Goal: Book appointment/travel/reservation

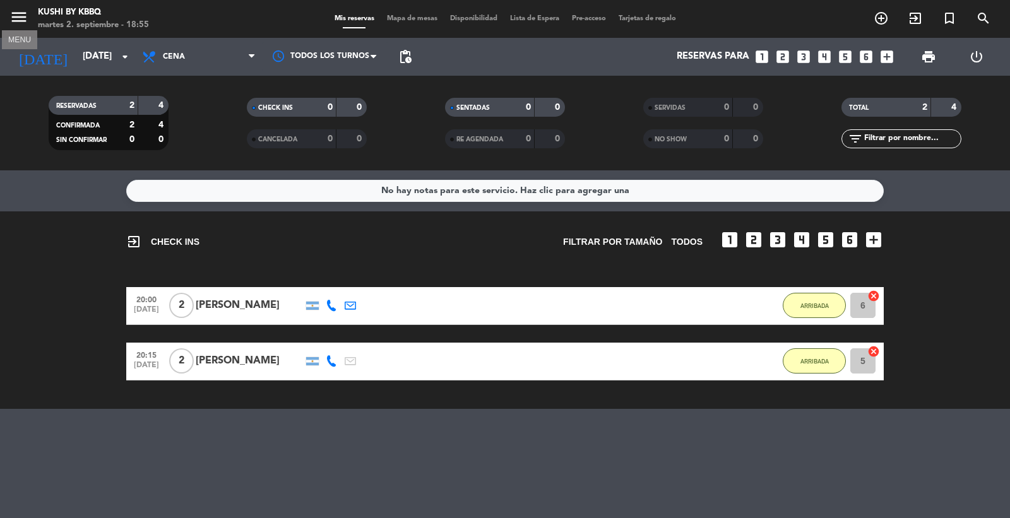
click at [22, 13] on icon "menu" at bounding box center [18, 17] width 19 height 19
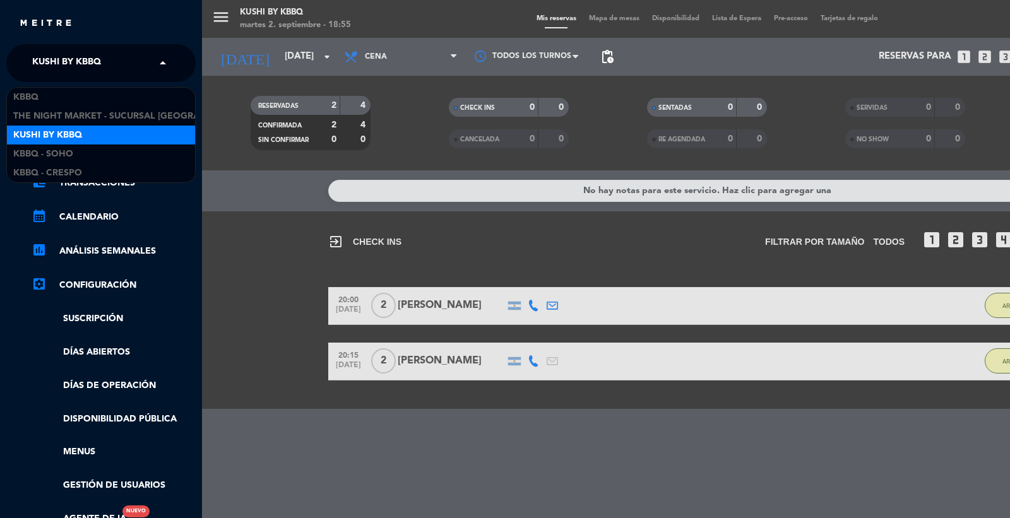
click at [51, 71] on span "Kushi by KBBQ" at bounding box center [66, 63] width 69 height 27
click at [40, 131] on span "Kushi by KBBQ" at bounding box center [47, 135] width 69 height 15
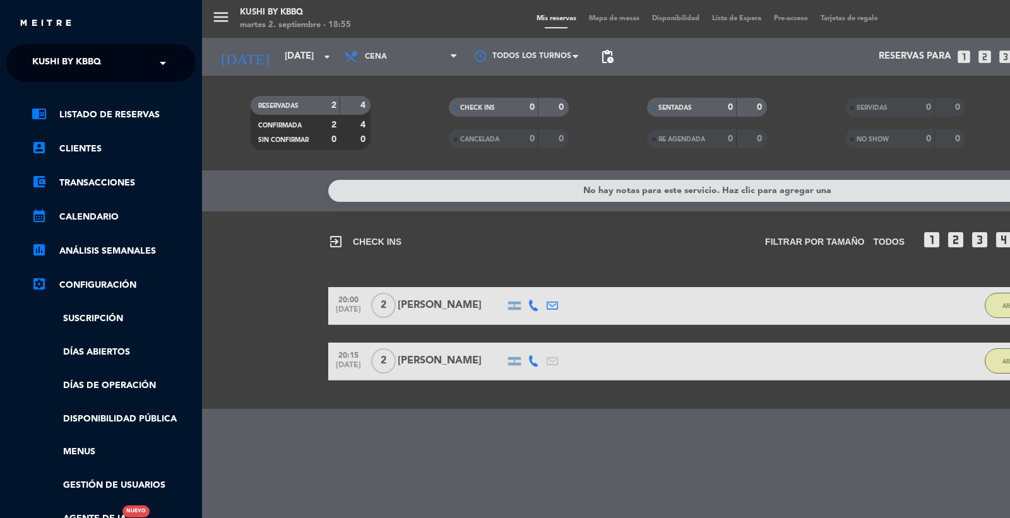
click at [250, 40] on div "menu Kushi by KBBQ [DATE] 2. septiembre - 18:55 Mis reservas Mapa de mesas Disp…" at bounding box center [707, 259] width 1010 height 518
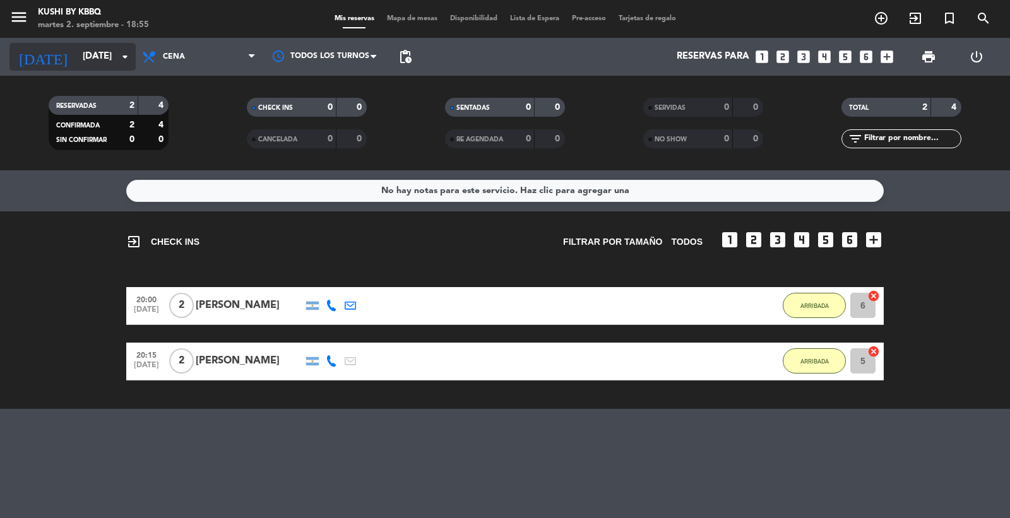
click at [90, 68] on input "[DATE]" at bounding box center [137, 57] width 122 height 24
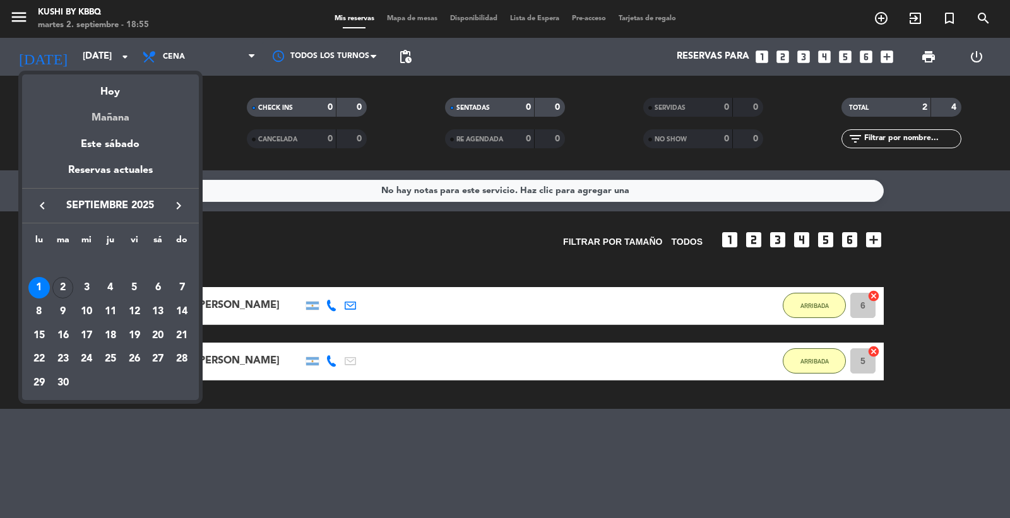
click at [128, 100] on div "Mañana" at bounding box center [110, 113] width 177 height 26
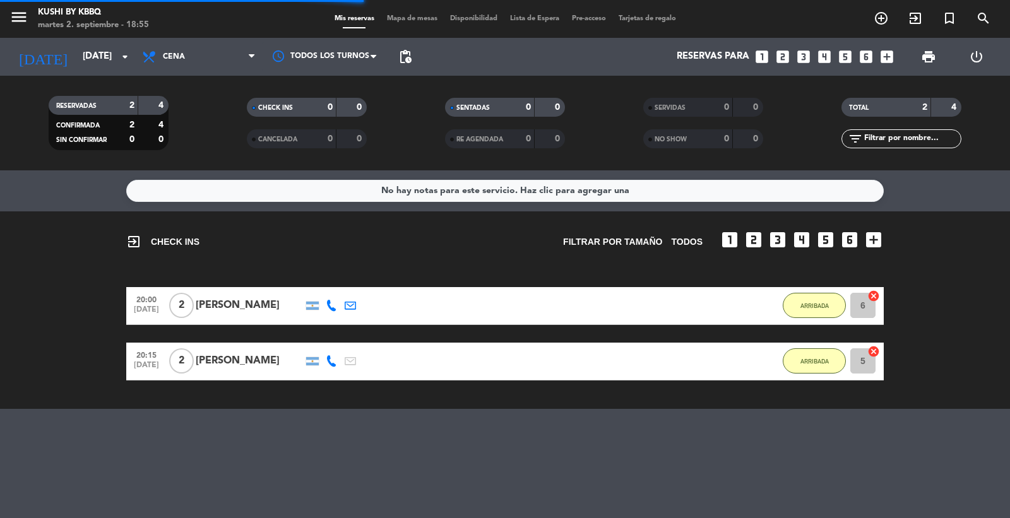
drag, startPoint x: 79, startPoint y: 23, endPoint x: 85, endPoint y: 40, distance: 18.2
click at [82, 25] on div "martes 2. septiembre - 18:55" at bounding box center [93, 25] width 111 height 13
click at [98, 57] on input "[DATE]" at bounding box center [137, 57] width 122 height 24
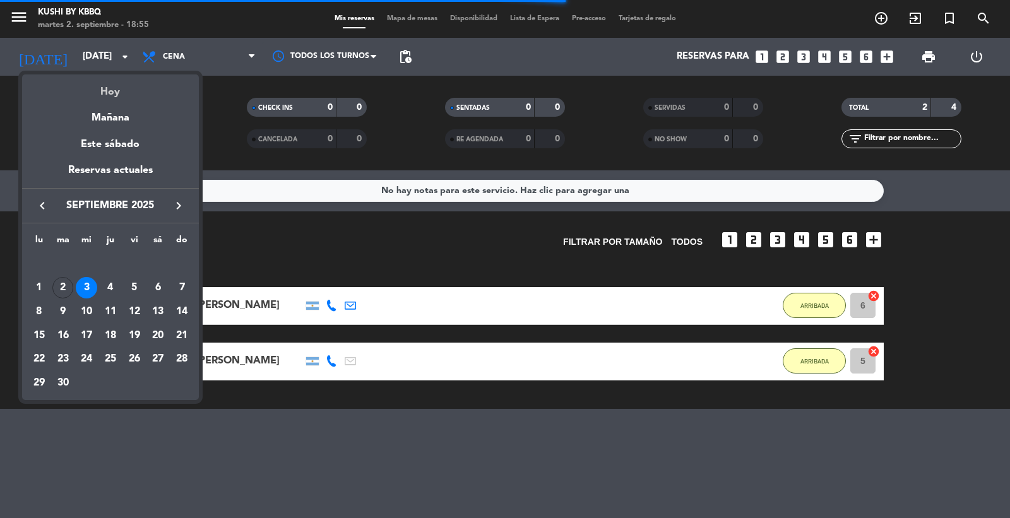
click at [109, 93] on div "Hoy" at bounding box center [110, 87] width 177 height 26
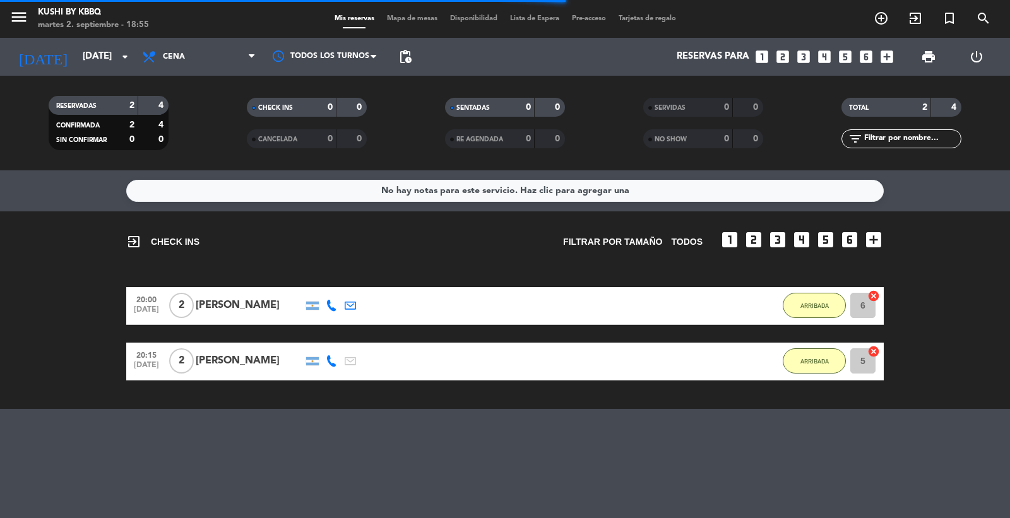
type input "[DATE]"
